Goal: Find specific page/section

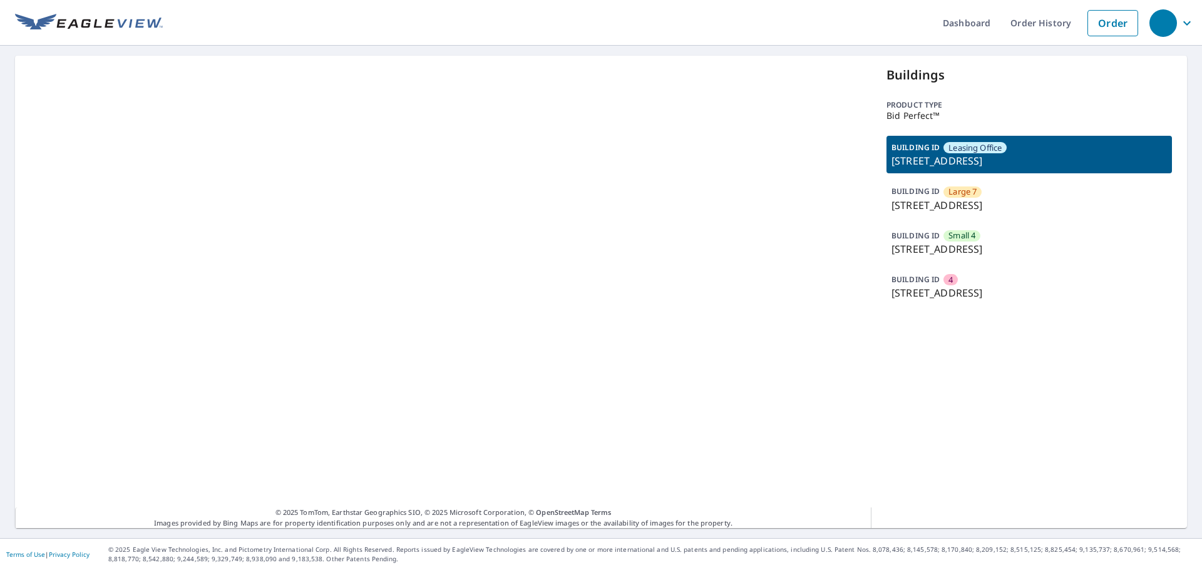
click at [972, 210] on p "[STREET_ADDRESS]" at bounding box center [1030, 205] width 276 height 15
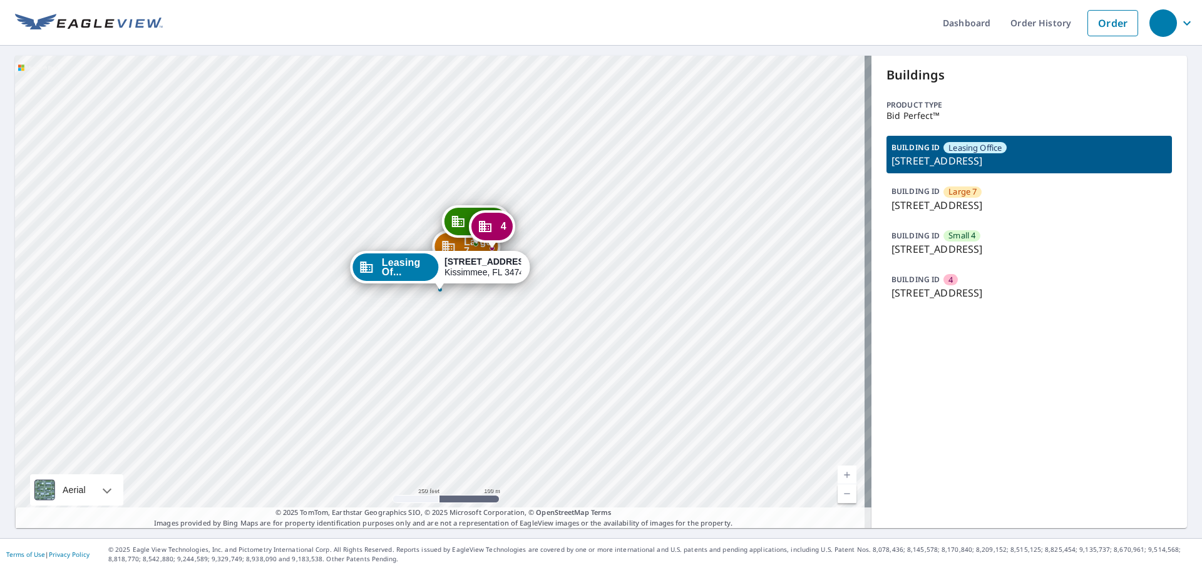
drag, startPoint x: 449, startPoint y: 356, endPoint x: 373, endPoint y: 451, distance: 122.1
click at [373, 451] on div "Large 7 207 Saint Cloud Village Ct Kissimmee, FL 34744 Small 4 255 Saint Cloud …" at bounding box center [443, 292] width 857 height 473
drag, startPoint x: 547, startPoint y: 208, endPoint x: 680, endPoint y: 179, distance: 136.5
click at [680, 179] on div "Large 7 207 Saint Cloud Village Ct Kissimmee, FL 34744 Small 4 255 Saint Cloud …" at bounding box center [443, 292] width 857 height 473
drag, startPoint x: 1019, startPoint y: 208, endPoint x: 1013, endPoint y: 209, distance: 7.0
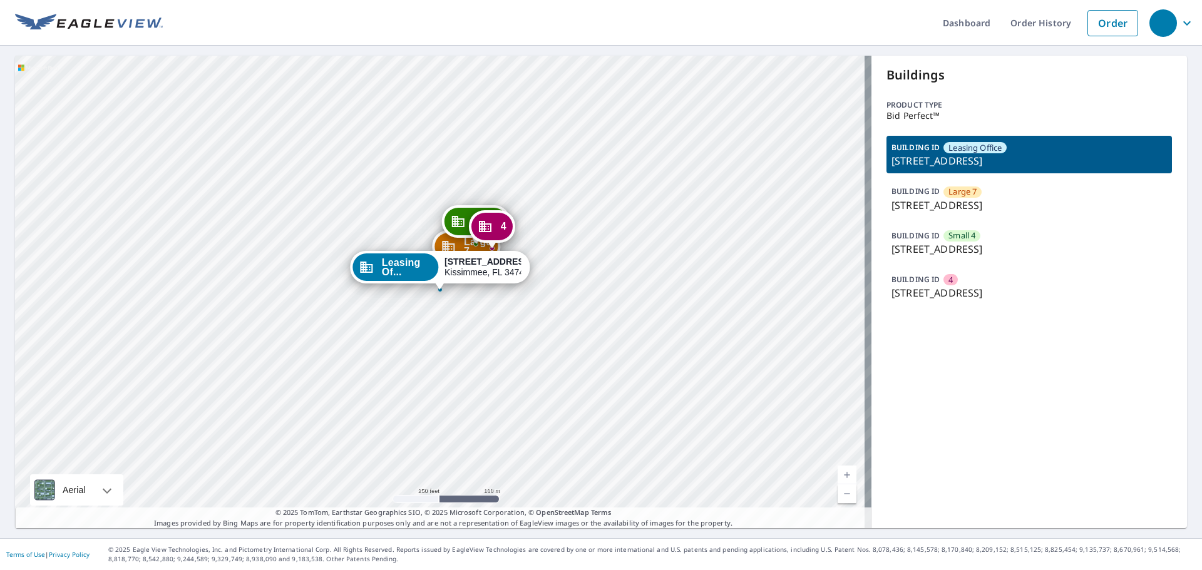
click at [1018, 208] on p "[STREET_ADDRESS]" at bounding box center [1030, 205] width 276 height 15
click at [947, 367] on div "Buildings Product type Bid Perfect™ BUILDING ID Leasing Office 201 Saint Cloud …" at bounding box center [1030, 292] width 316 height 473
click at [282, 21] on ul "Dashboard Order History Order" at bounding box center [654, 23] width 982 height 46
